Goal: Task Accomplishment & Management: Manage account settings

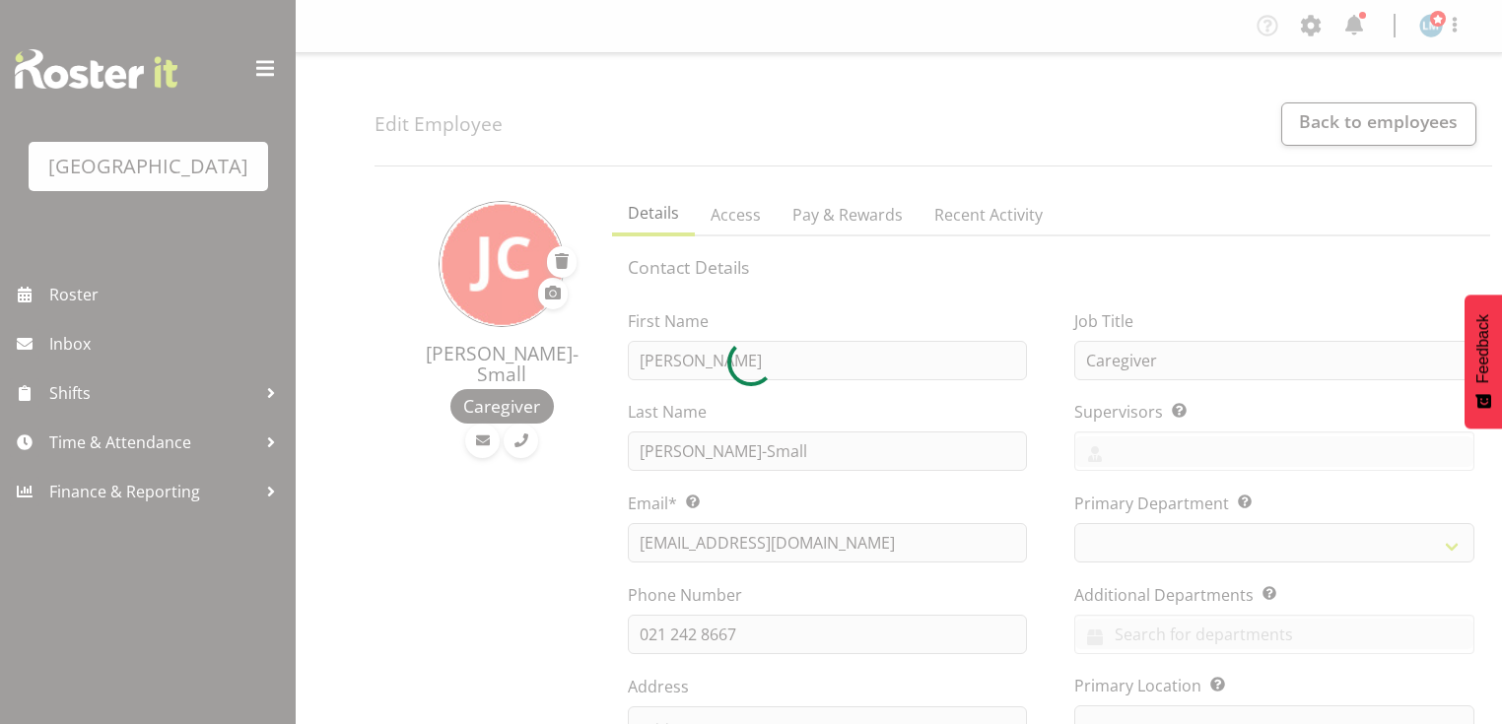
select select "TimelineWeek"
select select
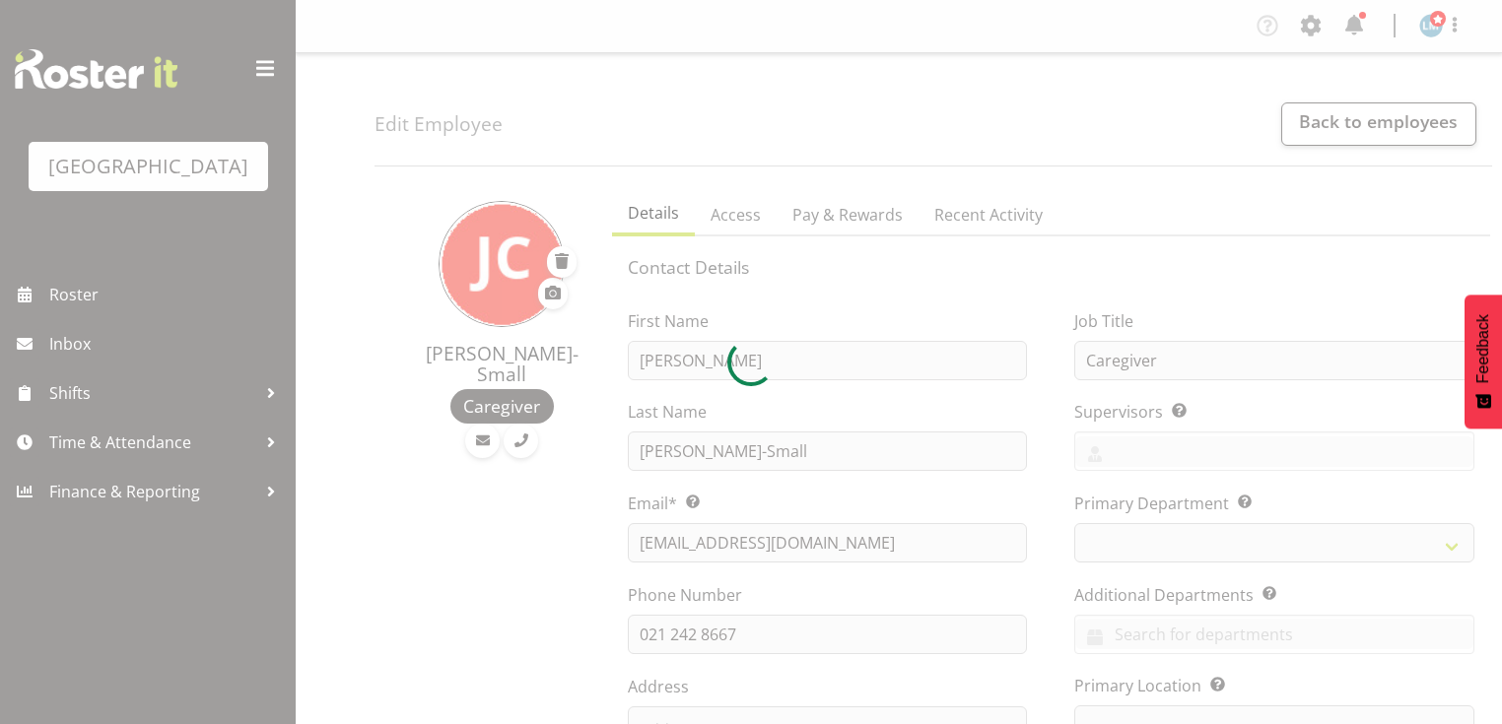
select select "102"
select select "104"
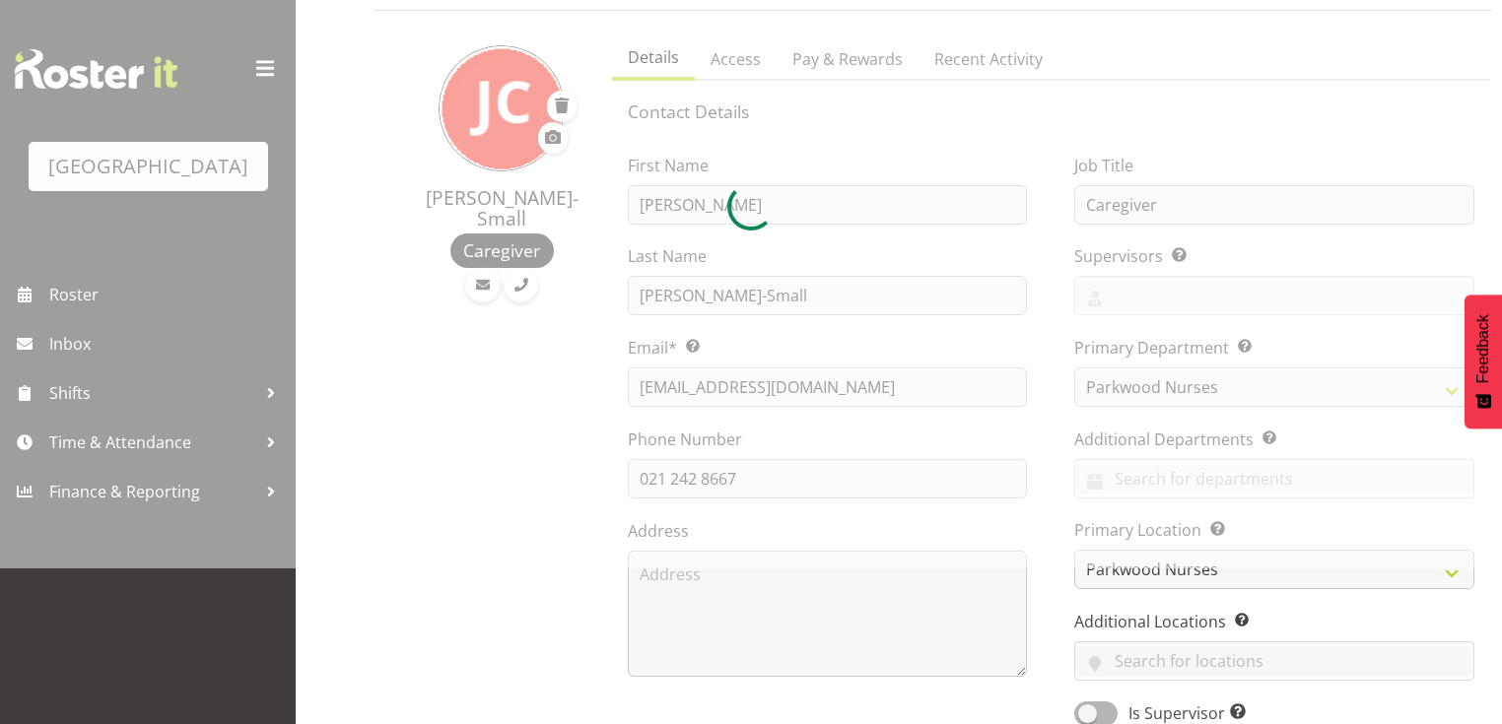
scroll to position [158, 0]
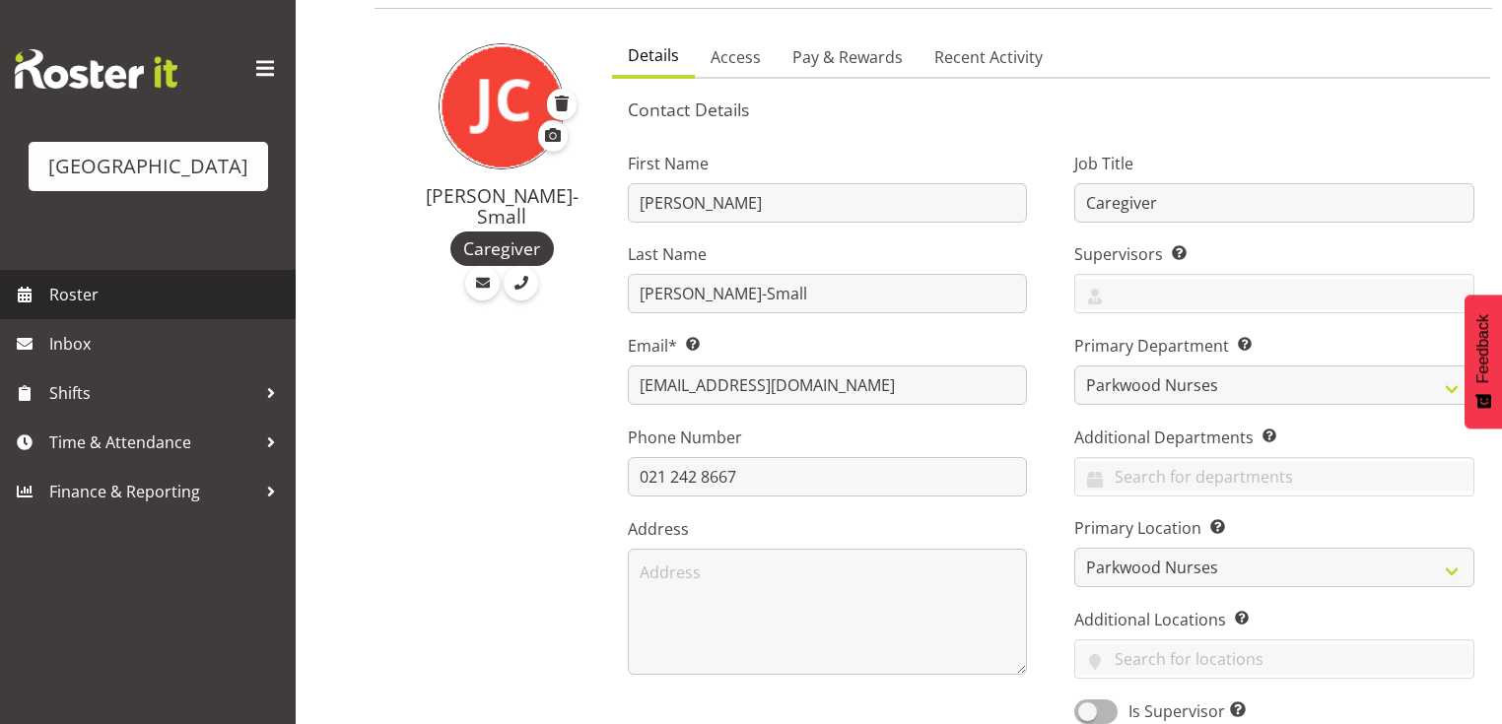
click at [89, 309] on span "Roster" at bounding box center [167, 295] width 237 height 30
